Goal: Navigation & Orientation: Find specific page/section

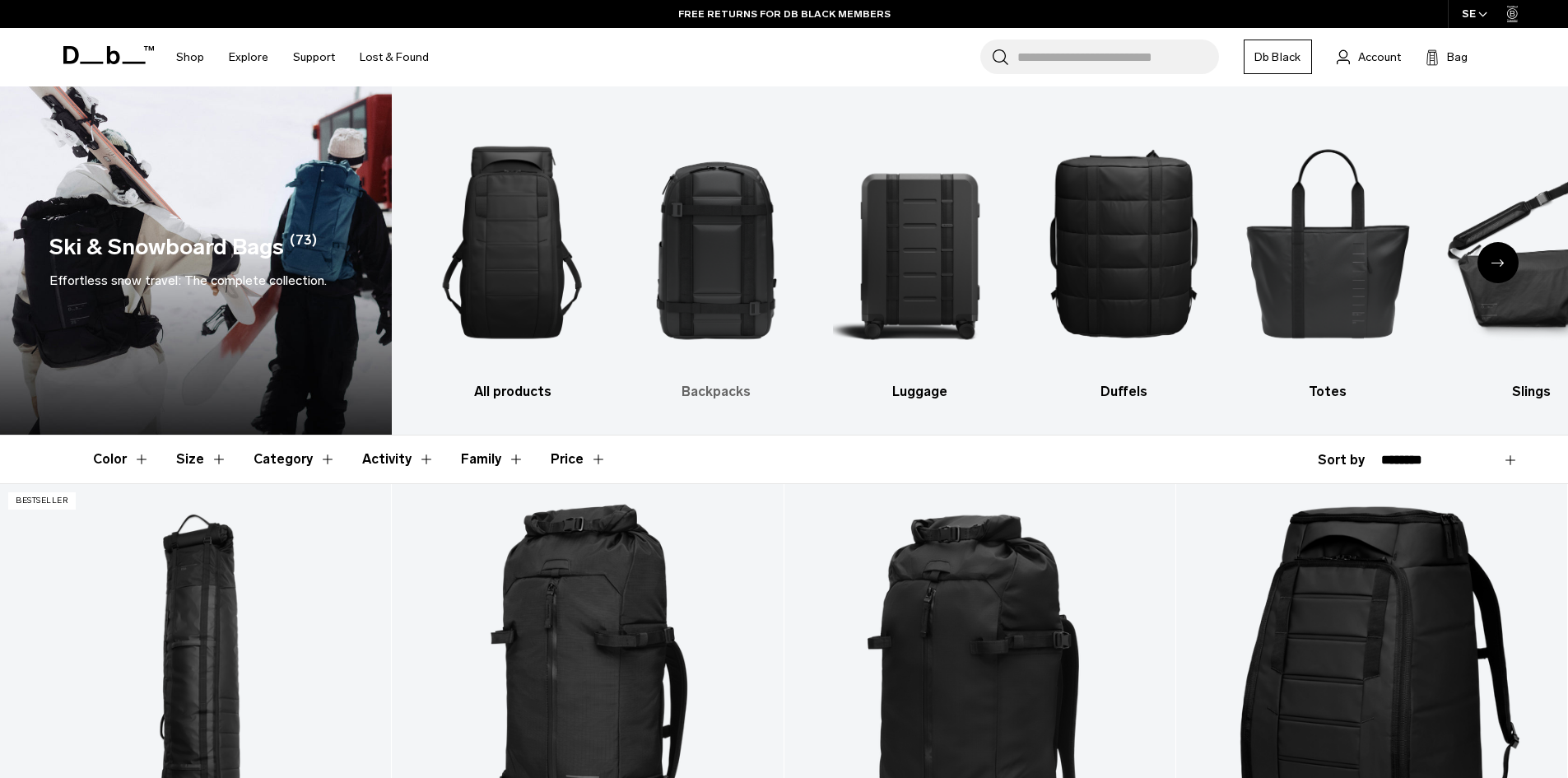
click at [697, 270] on img "2 / 10" at bounding box center [716, 242] width 176 height 263
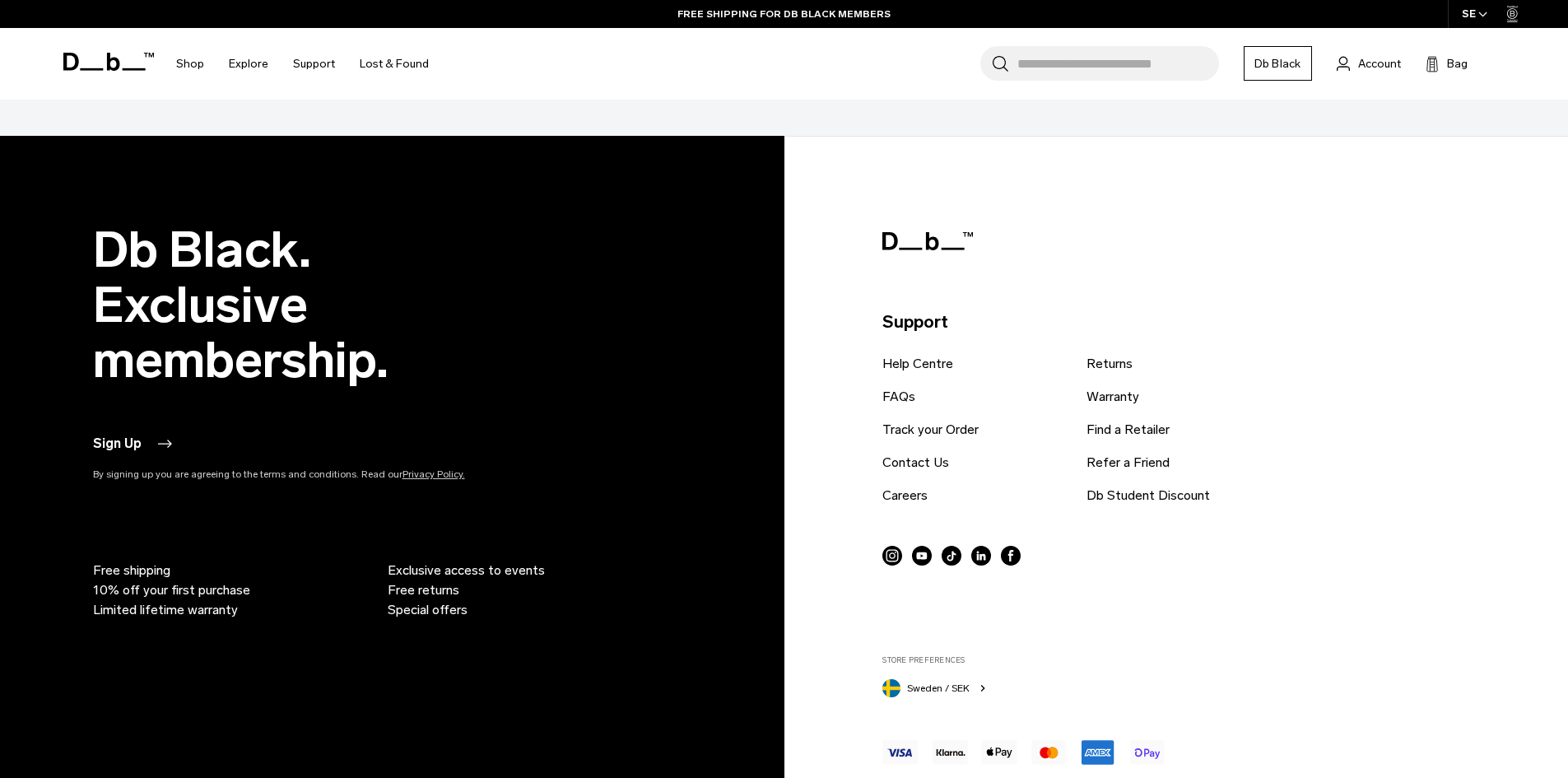
scroll to position [5843, 0]
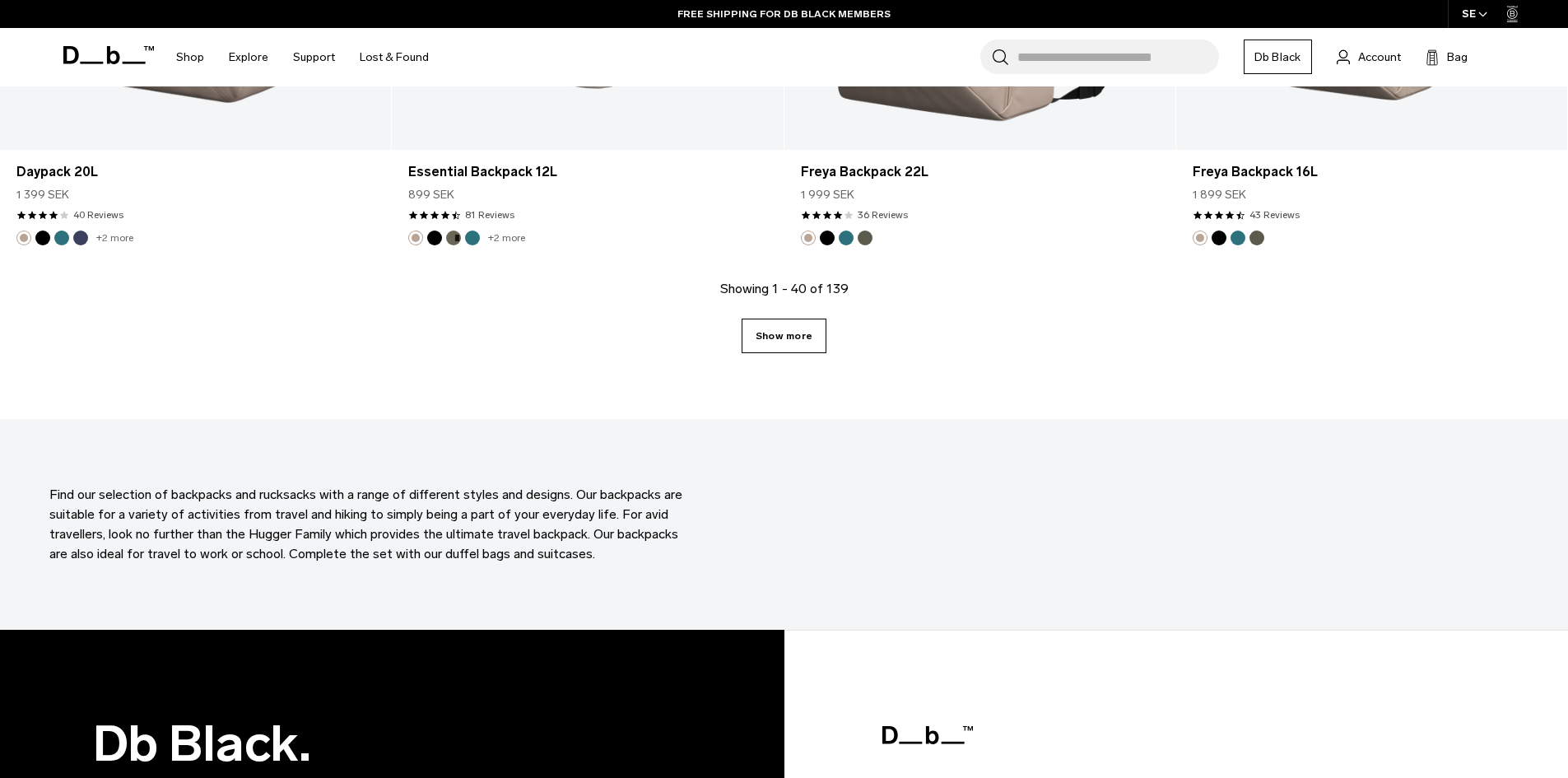
click at [809, 339] on link "Show more" at bounding box center [784, 335] width 85 height 35
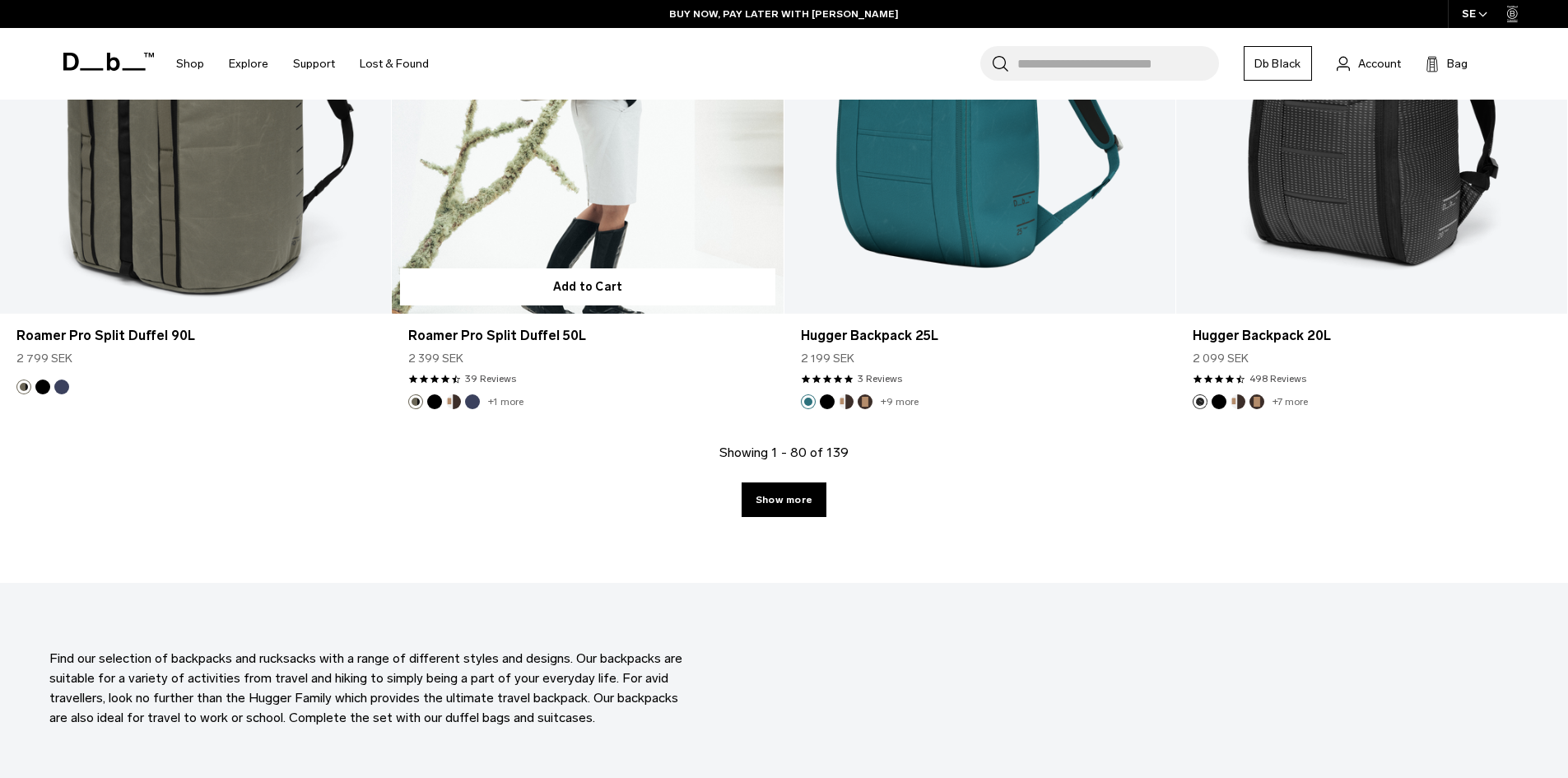
scroll to position [11559, 0]
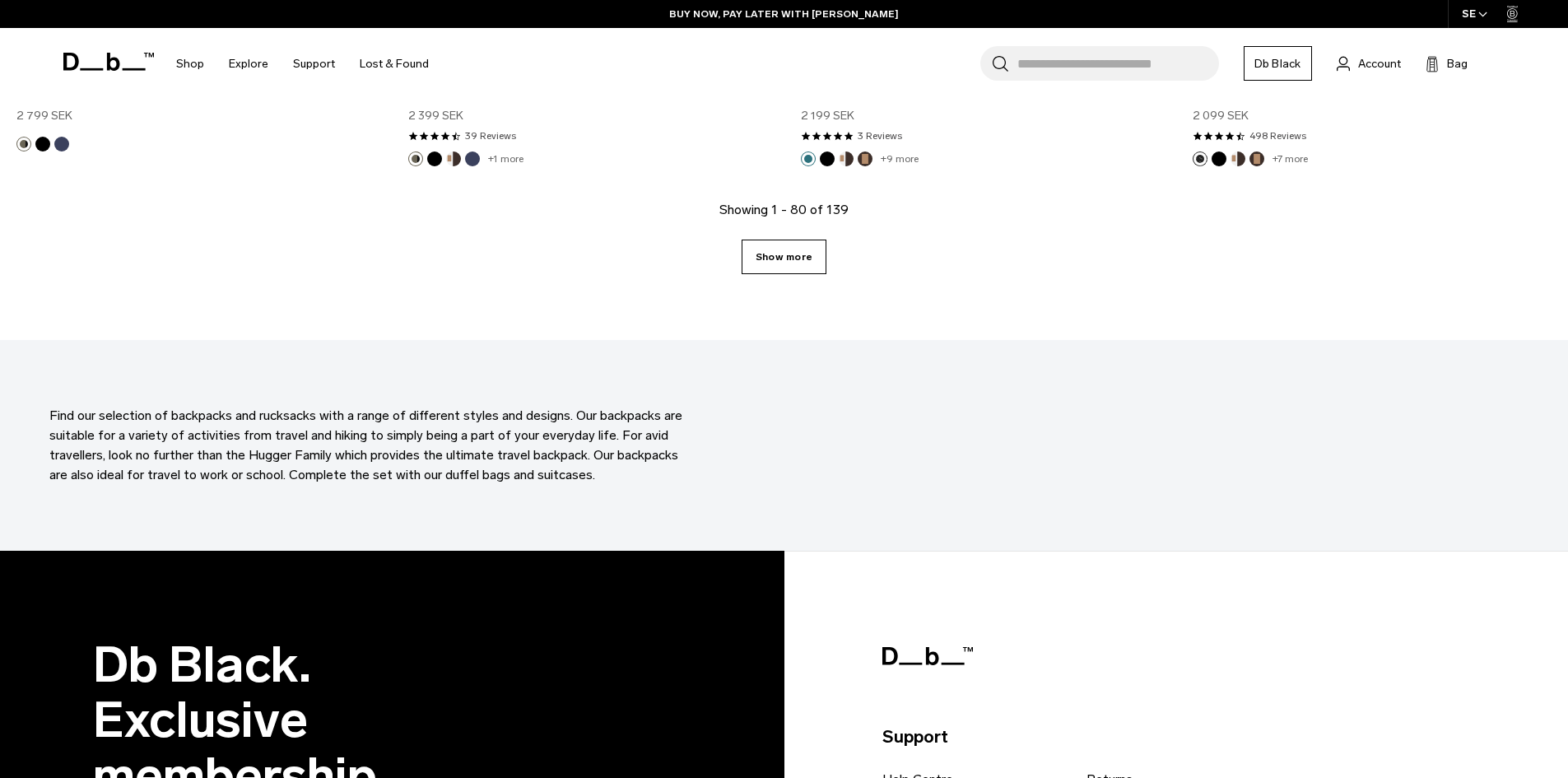
click at [799, 246] on link "Show more" at bounding box center [784, 257] width 85 height 35
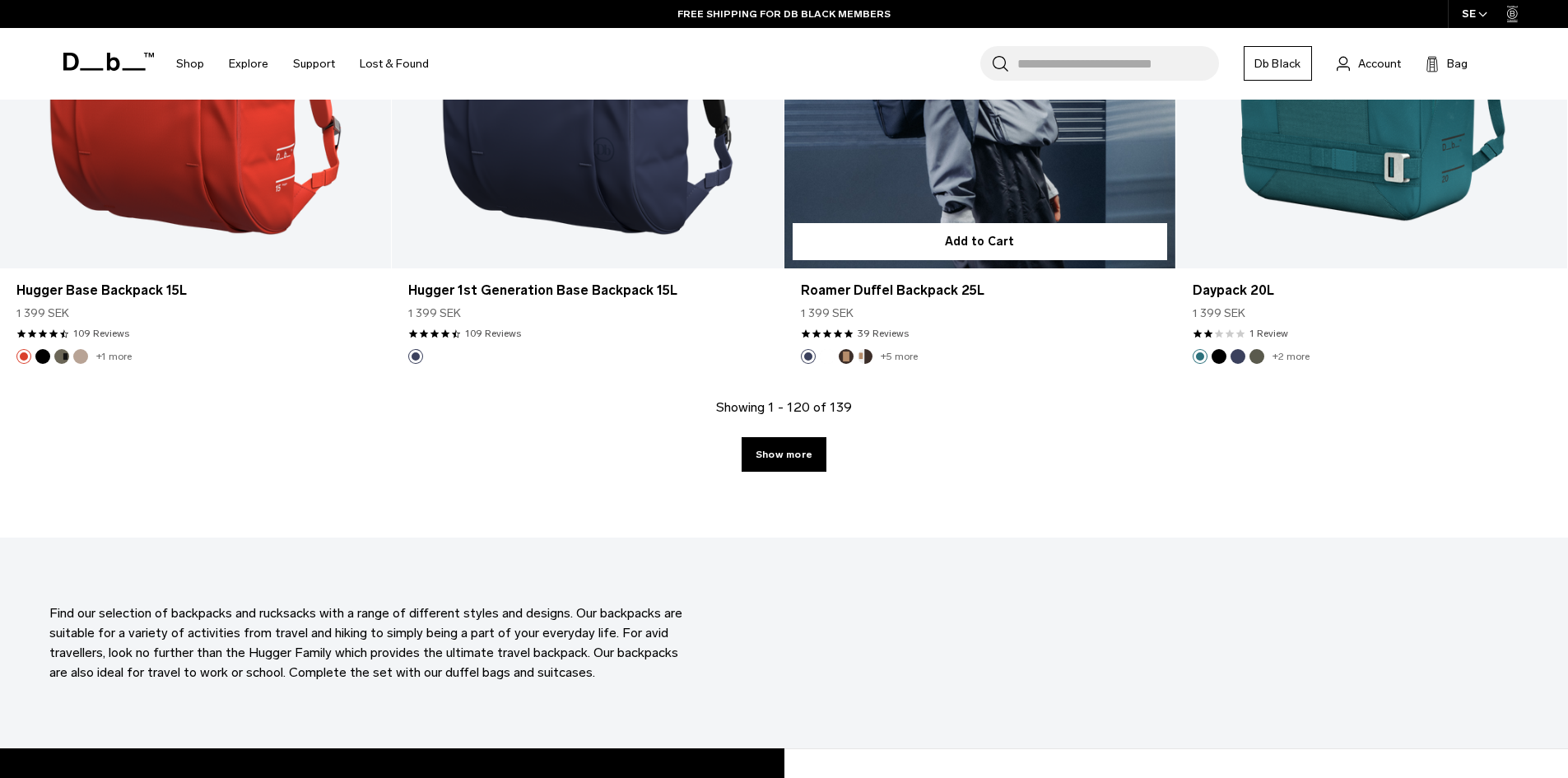
scroll to position [16907, 0]
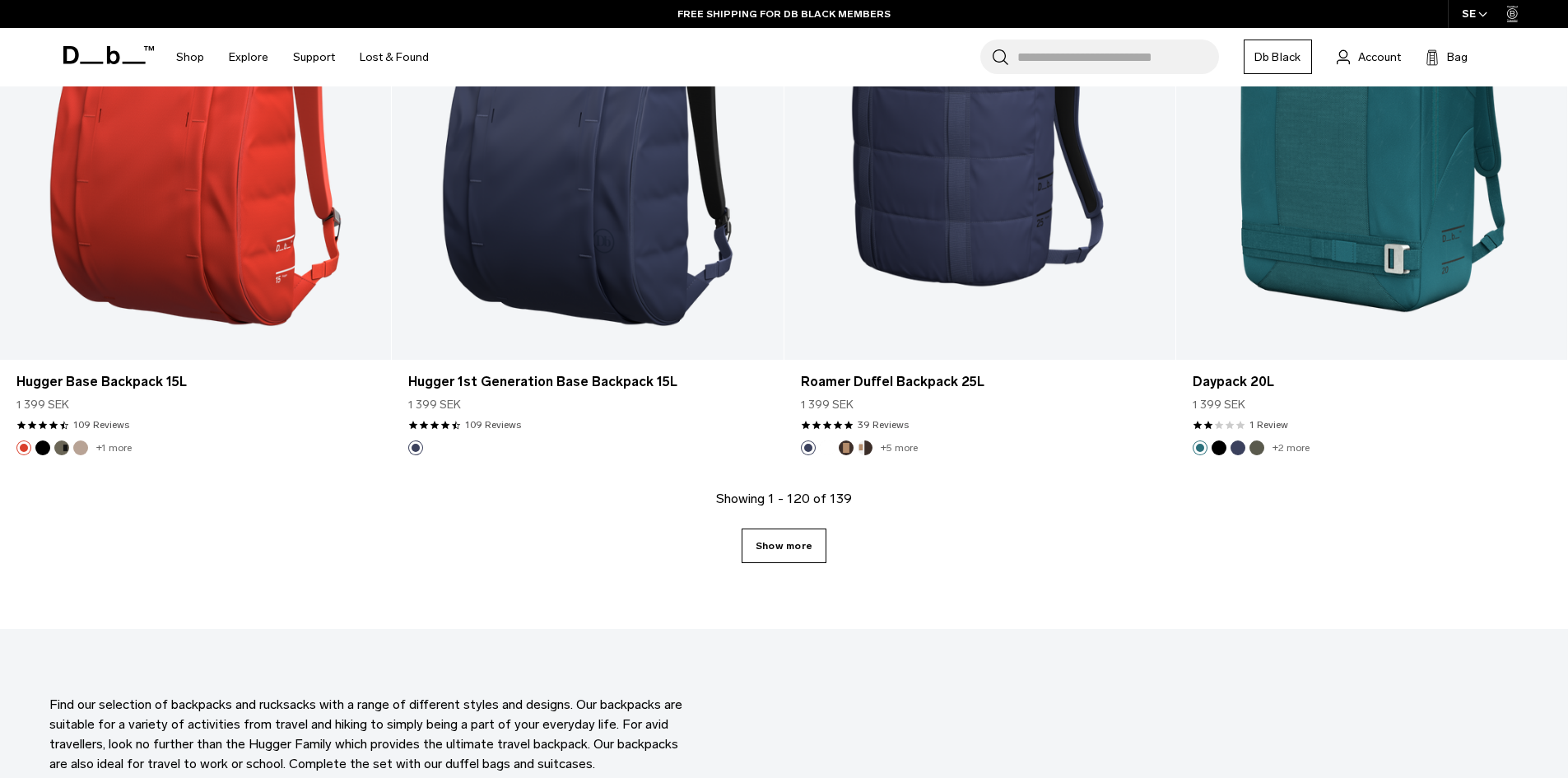
click at [744, 548] on div "Showing 1 - 120 of 139 Show more" at bounding box center [784, 558] width 1568 height 140
click at [810, 542] on link "Show more" at bounding box center [784, 545] width 85 height 35
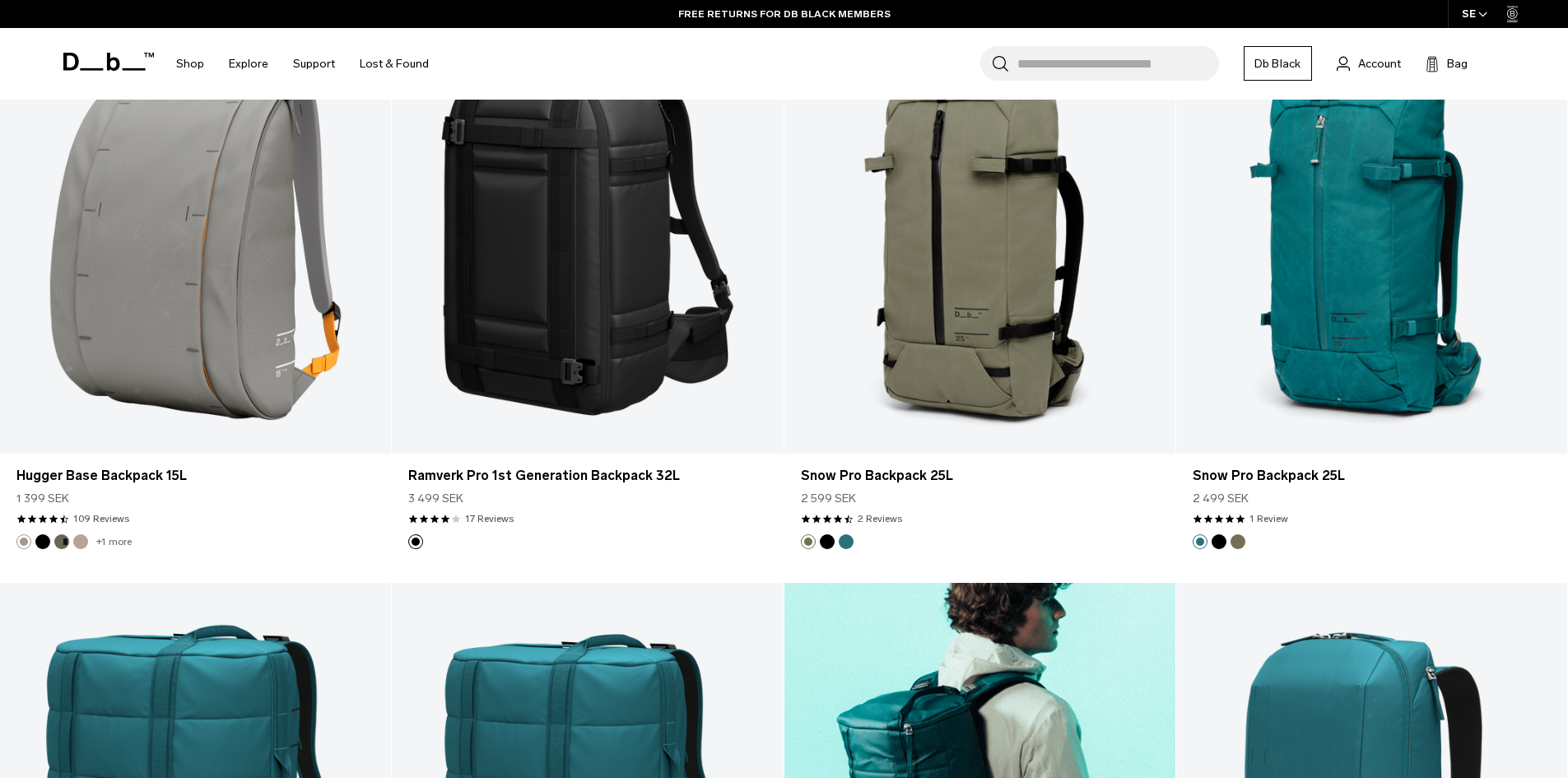
scroll to position [17730, 0]
